Goal: Information Seeking & Learning: Learn about a topic

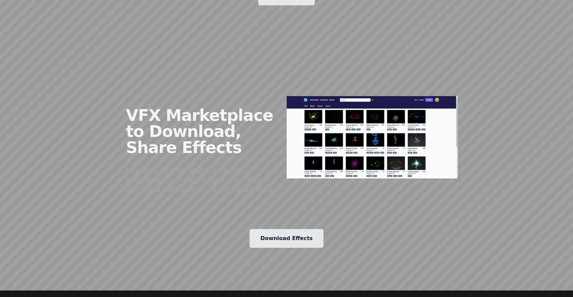
scroll to position [786, 0]
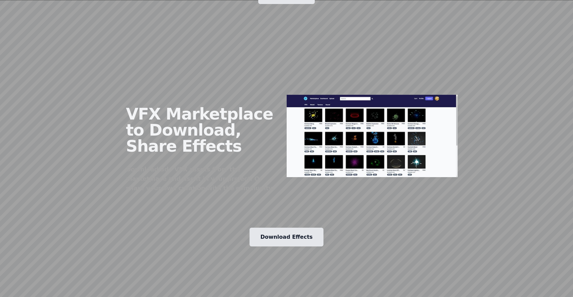
click at [279, 227] on link "Download Effects" at bounding box center [287, 236] width 74 height 19
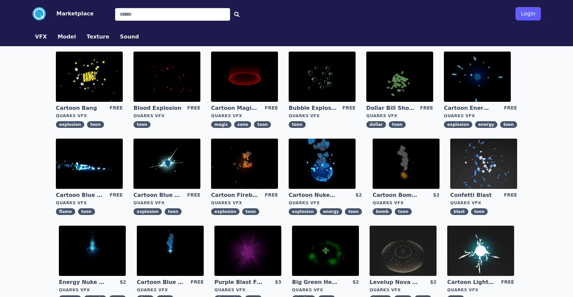
click at [109, 79] on img at bounding box center [89, 77] width 67 height 50
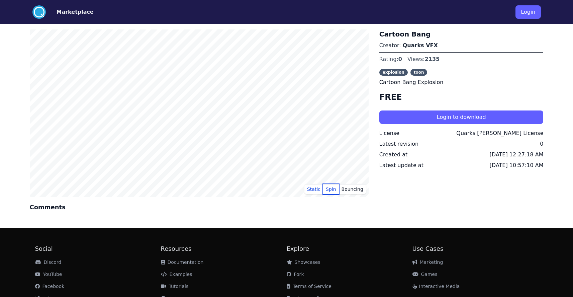
click at [331, 189] on button "Spin" at bounding box center [331, 189] width 16 height 10
click at [315, 190] on button "Static" at bounding box center [313, 189] width 19 height 10
click at [360, 187] on button "Bouncing" at bounding box center [352, 189] width 27 height 10
click at [335, 189] on button "Spin" at bounding box center [331, 189] width 16 height 10
click at [346, 189] on button "Bouncing" at bounding box center [352, 189] width 27 height 10
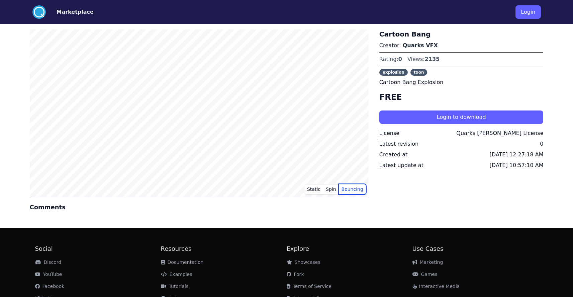
click at [346, 189] on button "Bouncing" at bounding box center [352, 189] width 27 height 10
click at [317, 191] on button "Static" at bounding box center [313, 189] width 19 height 10
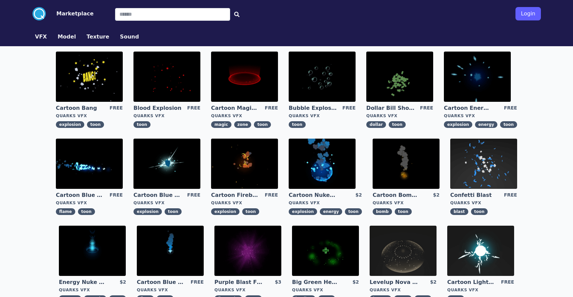
click at [179, 87] on img at bounding box center [166, 77] width 67 height 50
click at [255, 73] on img at bounding box center [244, 77] width 67 height 50
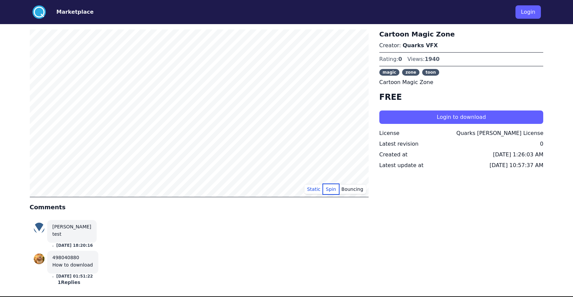
click at [328, 189] on button "Spin" at bounding box center [331, 189] width 16 height 10
click at [354, 190] on button "Bouncing" at bounding box center [352, 189] width 27 height 10
click at [313, 189] on button "Static" at bounding box center [313, 189] width 19 height 10
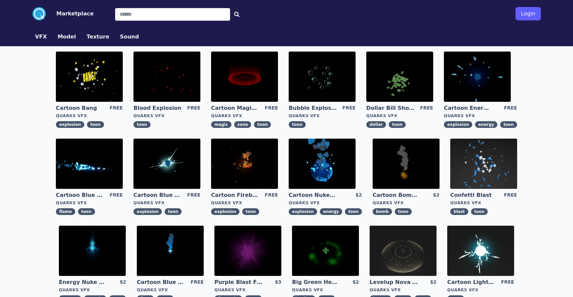
click at [327, 155] on img at bounding box center [322, 163] width 67 height 50
click at [247, 164] on img at bounding box center [244, 163] width 67 height 50
click at [398, 70] on img at bounding box center [399, 77] width 67 height 50
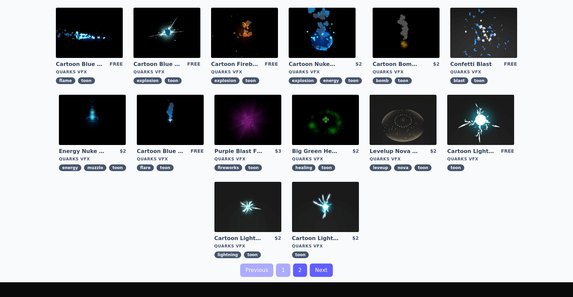
scroll to position [131, 0]
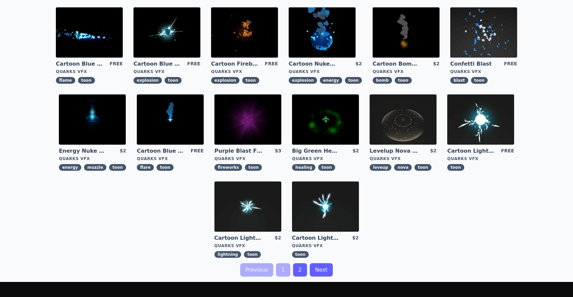
click at [249, 210] on img at bounding box center [247, 206] width 67 height 50
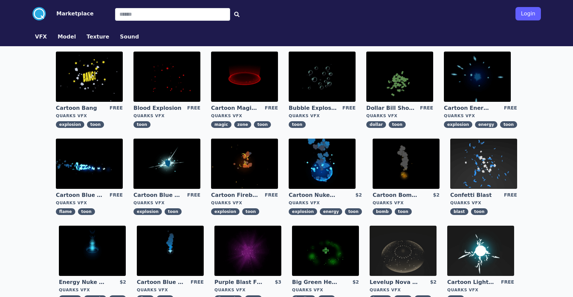
click at [66, 38] on button "Model" at bounding box center [67, 37] width 18 height 8
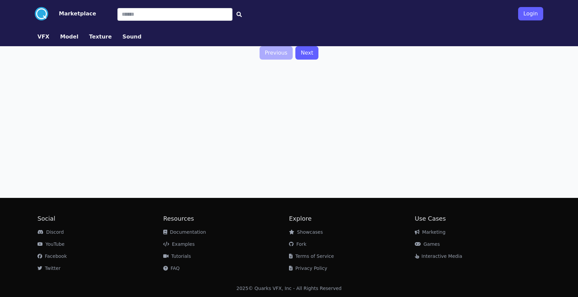
click at [122, 39] on button "Sound" at bounding box center [131, 37] width 19 height 8
click at [93, 37] on button "Texture" at bounding box center [100, 37] width 23 height 8
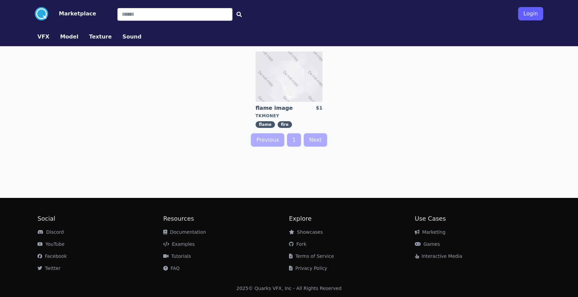
click at [39, 37] on button "VFX" at bounding box center [43, 37] width 12 height 8
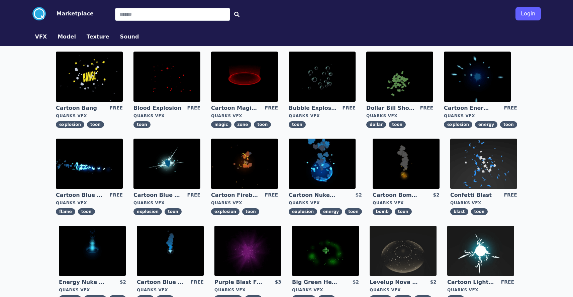
click at [70, 13] on button "Marketplace" at bounding box center [75, 14] width 37 height 8
click at [39, 15] on circle at bounding box center [38, 13] width 13 height 13
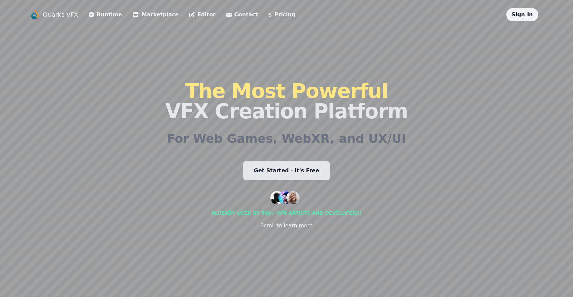
click at [107, 17] on link "Runtime" at bounding box center [105, 15] width 33 height 8
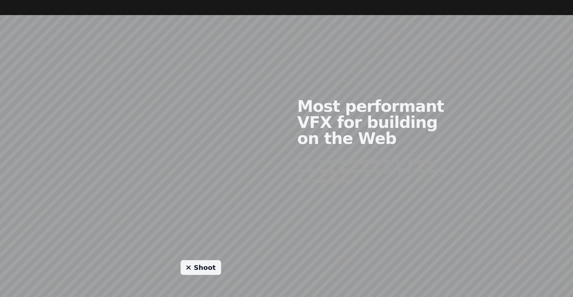
scroll to position [276, 0]
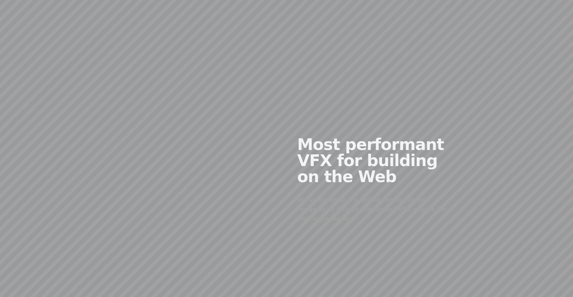
drag, startPoint x: 215, startPoint y: 156, endPoint x: 199, endPoint y: 201, distance: 48.0
click at [208, 175] on div at bounding box center [200, 174] width 171 height 162
drag, startPoint x: 204, startPoint y: 203, endPoint x: 260, endPoint y: 175, distance: 62.5
click at [239, 183] on div at bounding box center [200, 174] width 171 height 162
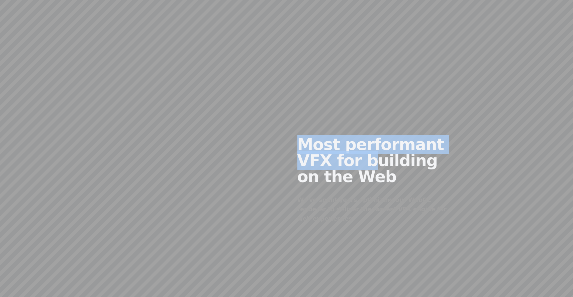
drag, startPoint x: 281, startPoint y: 169, endPoint x: 329, endPoint y: 157, distance: 50.2
click at [327, 156] on div "Most performant VFX for building on the Web We've spent years optimizing our We…" at bounding box center [287, 174] width 514 height 162
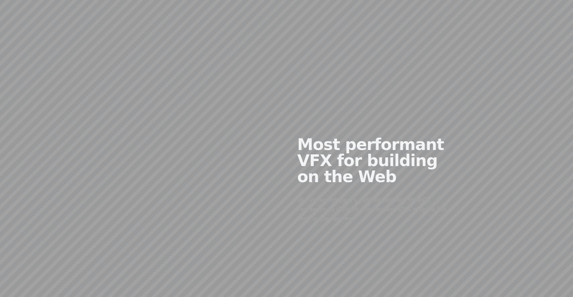
click at [369, 211] on div "We've spent years optimizing our WebGL renderer to deliver the fastest VFX engi…" at bounding box center [372, 209] width 150 height 28
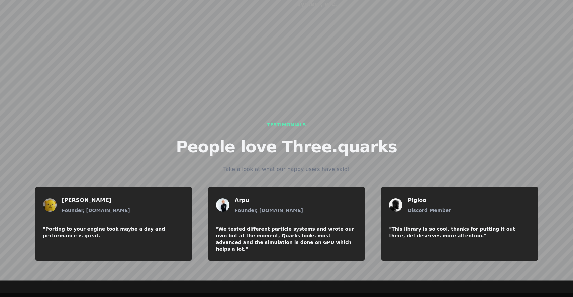
scroll to position [773, 0]
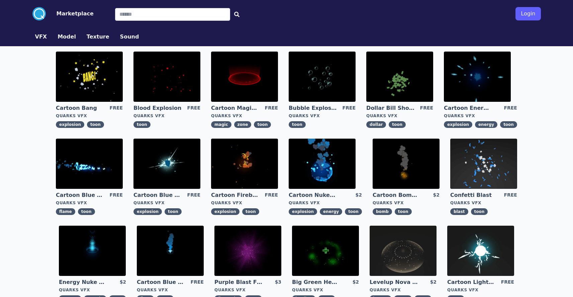
click at [337, 158] on img at bounding box center [322, 163] width 67 height 50
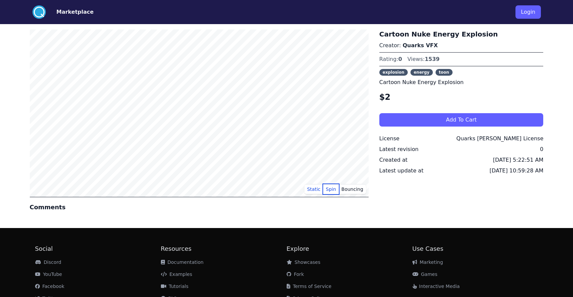
click at [336, 191] on button "Spin" at bounding box center [331, 189] width 16 height 10
click at [353, 192] on button "Bouncing" at bounding box center [352, 189] width 27 height 10
click at [313, 189] on button "Static" at bounding box center [313, 189] width 19 height 10
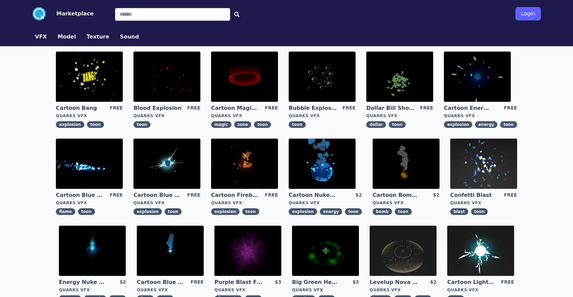
click at [483, 171] on img at bounding box center [483, 163] width 67 height 50
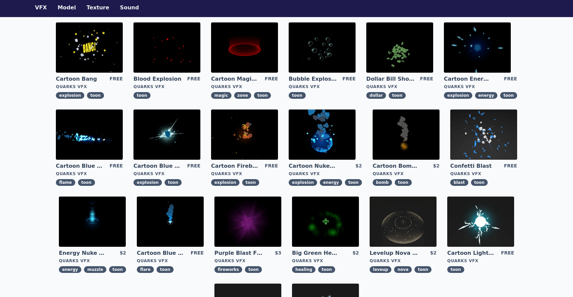
scroll to position [29, 0]
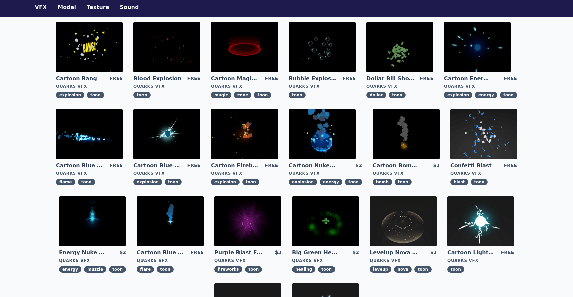
click at [251, 140] on img at bounding box center [244, 134] width 67 height 50
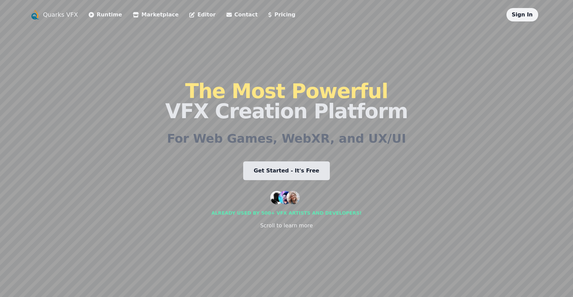
click at [189, 17] on link "Editor" at bounding box center [202, 15] width 26 height 8
